Goal: Navigation & Orientation: Find specific page/section

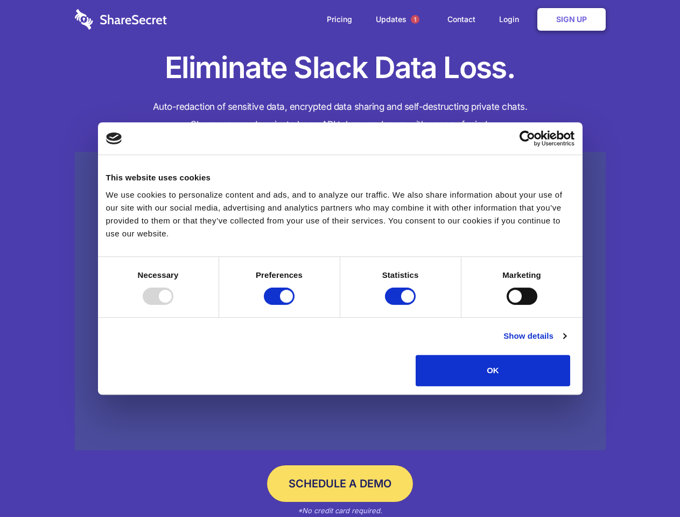
click at [173, 305] on div at bounding box center [158, 295] width 31 height 17
click at [294, 305] on input "Preferences" at bounding box center [279, 295] width 31 height 17
checkbox input "false"
click at [401, 305] on input "Statistics" at bounding box center [400, 295] width 31 height 17
checkbox input "false"
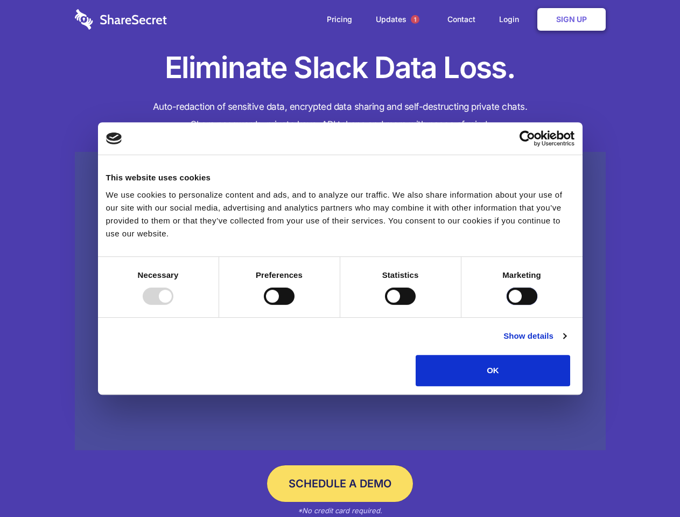
click at [506, 305] on input "Marketing" at bounding box center [521, 295] width 31 height 17
checkbox input "true"
click at [565, 342] on link "Show details" at bounding box center [534, 335] width 62 height 13
click at [0, 0] on li "Necessary 7 Necessary cookies help make a website usable by enabling basic func…" at bounding box center [0, 0] width 0 height 0
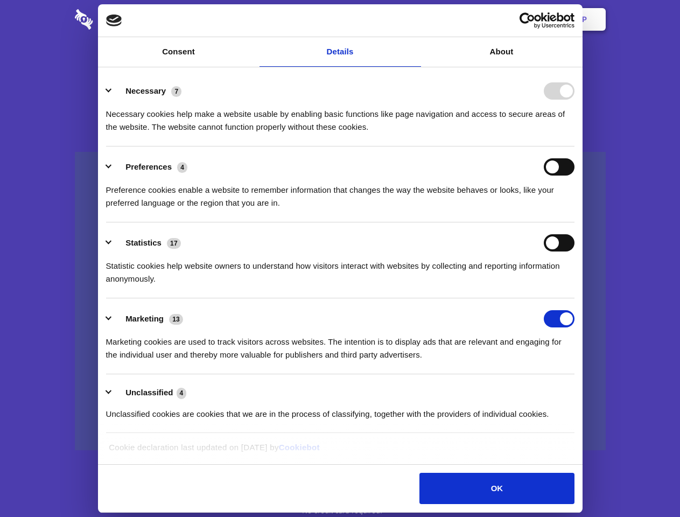
click at [414, 19] on span "1" at bounding box center [415, 19] width 9 height 9
